Goal: Task Accomplishment & Management: Use online tool/utility

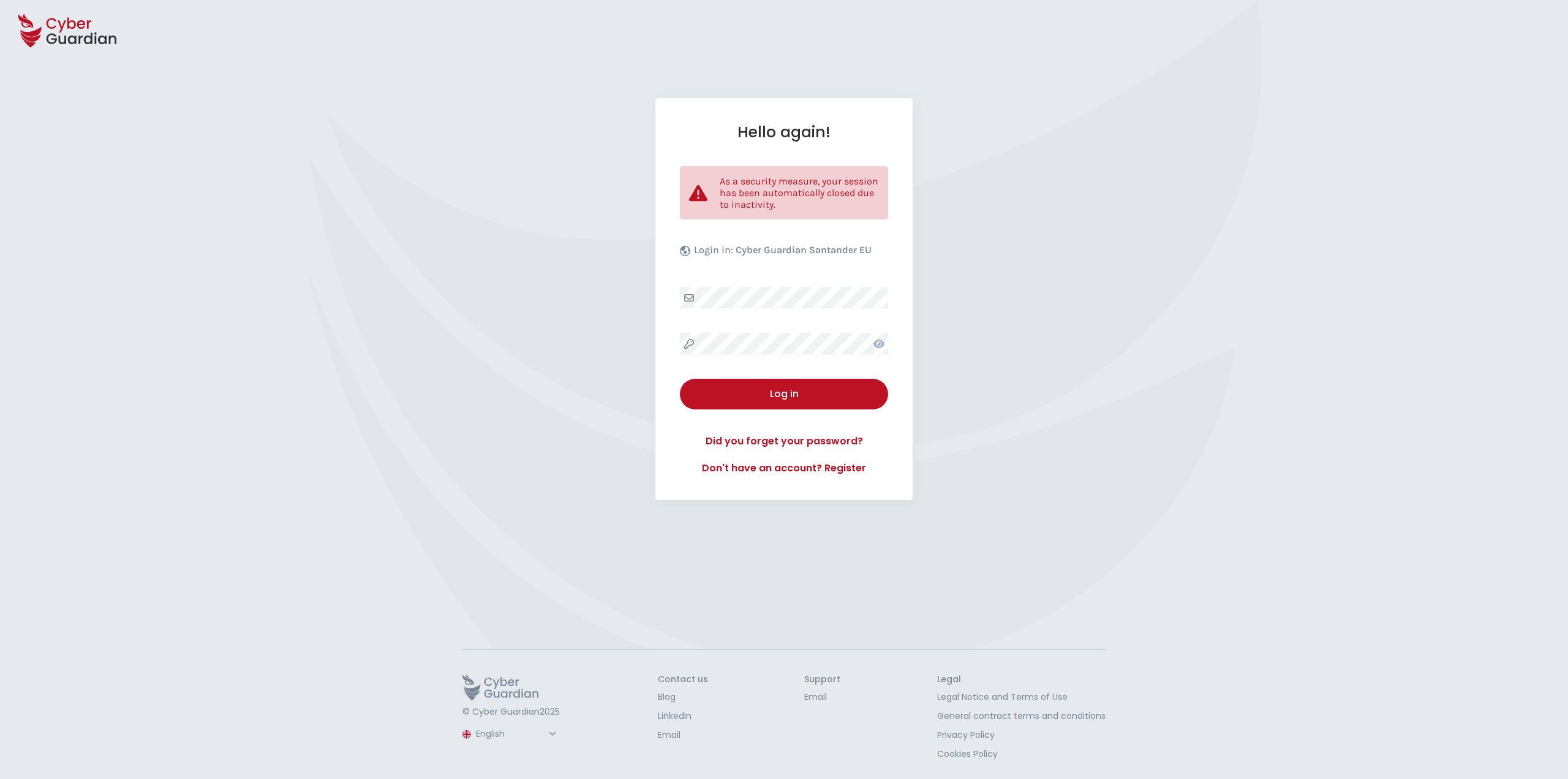
select select "English"
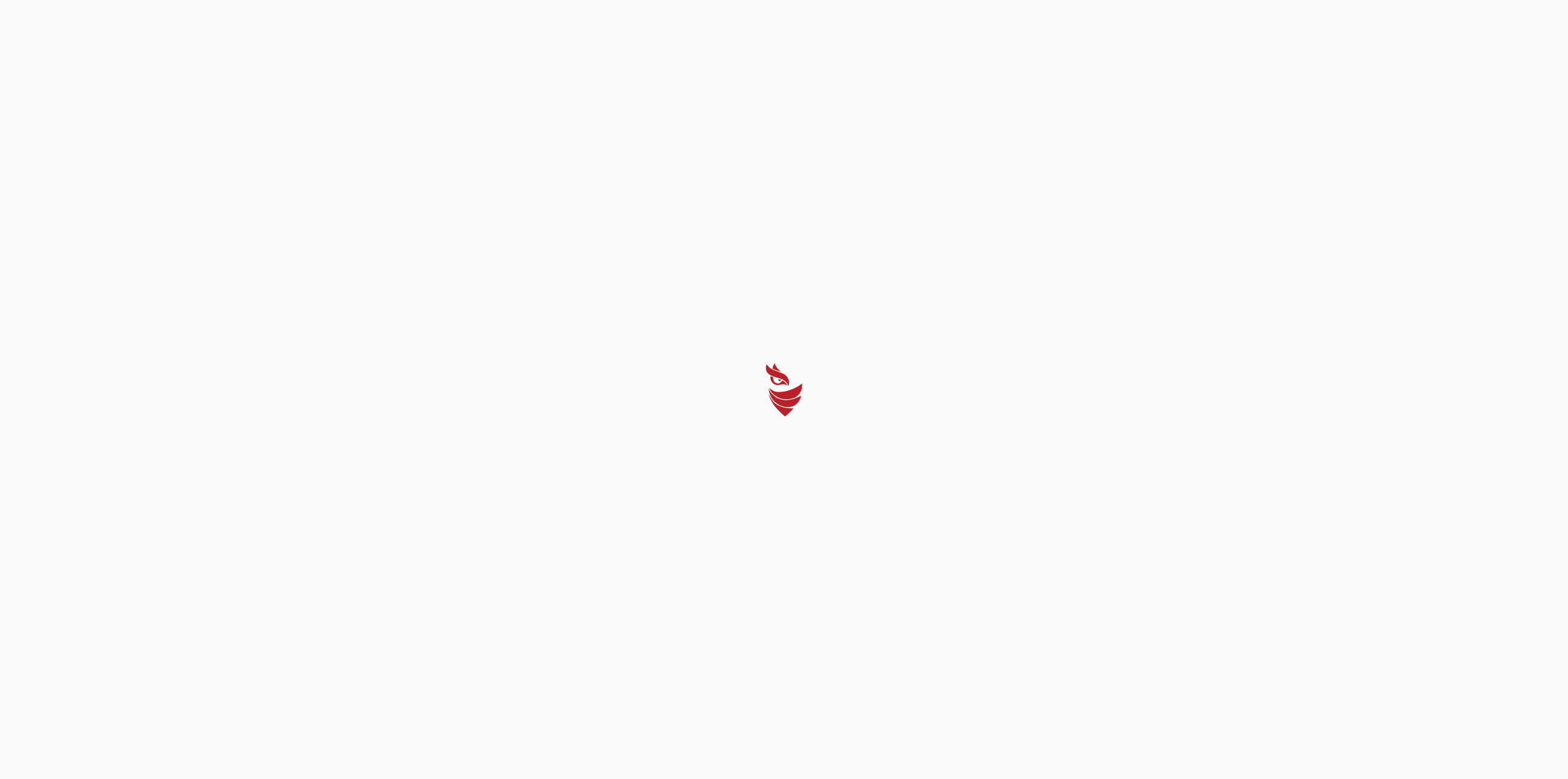
select select "English"
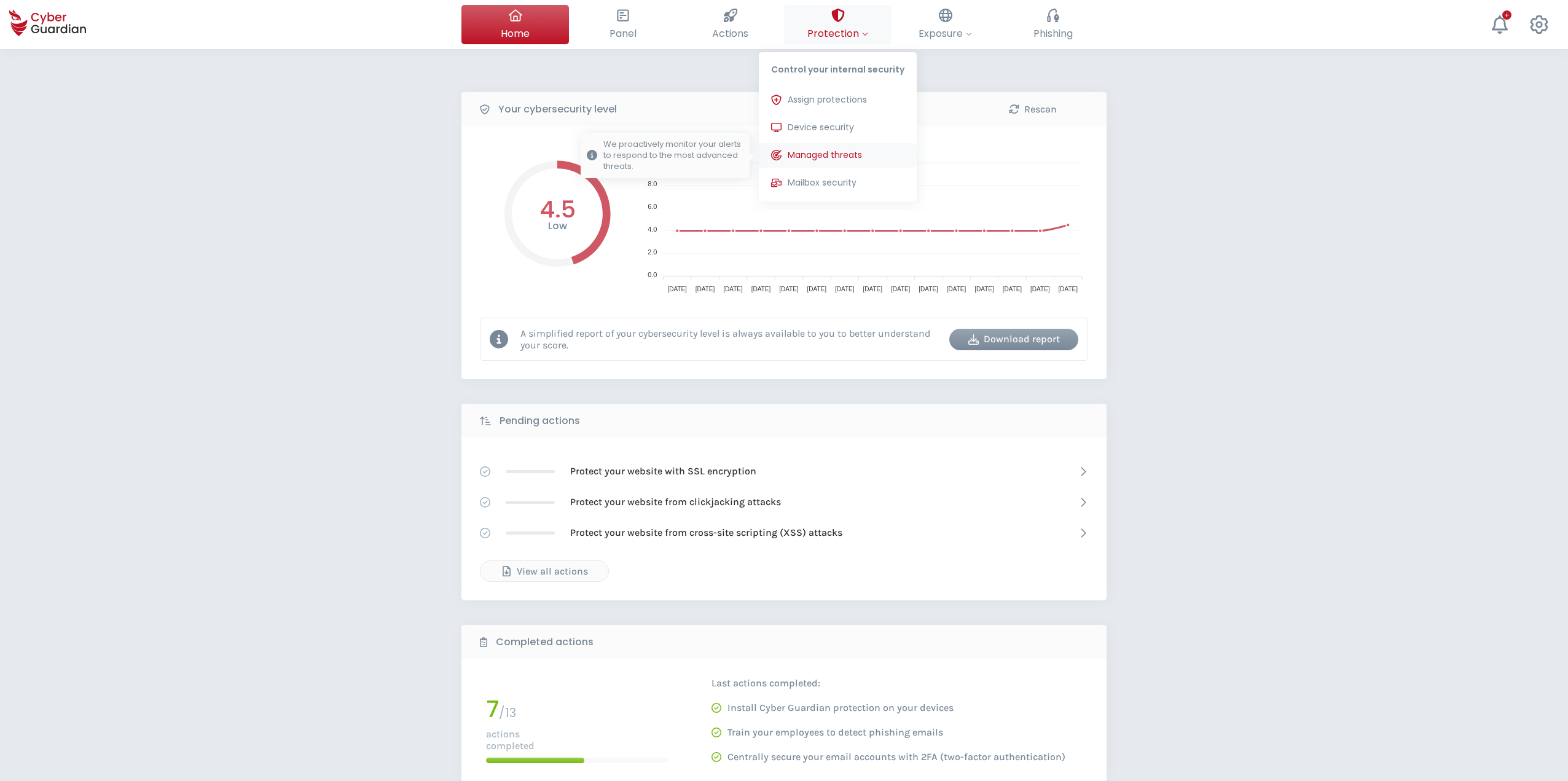
drag, startPoint x: 848, startPoint y: 40, endPoint x: 826, endPoint y: 164, distance: 125.9
click at [828, 44] on button "Protection Control your internal security Assign protections Assign the protect…" at bounding box center [837, 25] width 107 height 39
click at [821, 133] on span "Device security" at bounding box center [821, 127] width 67 height 13
